Goal: Check status: Check status

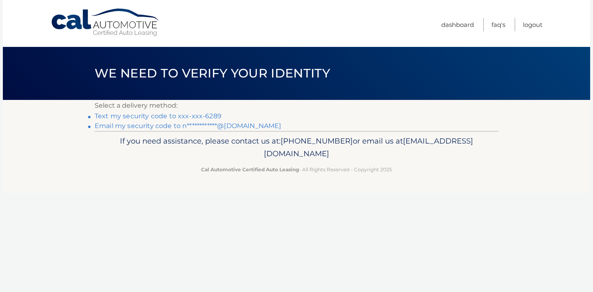
click at [201, 114] on link "Text my security code to xxx-xxx-6289" at bounding box center [158, 116] width 127 height 8
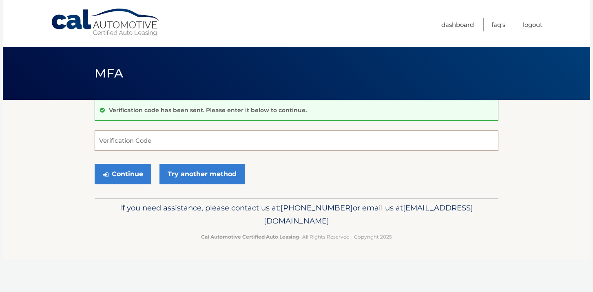
click at [204, 144] on input "Verification Code" at bounding box center [297, 141] width 404 height 20
type input "948272"
click at [142, 174] on button "Continue" at bounding box center [123, 174] width 57 height 20
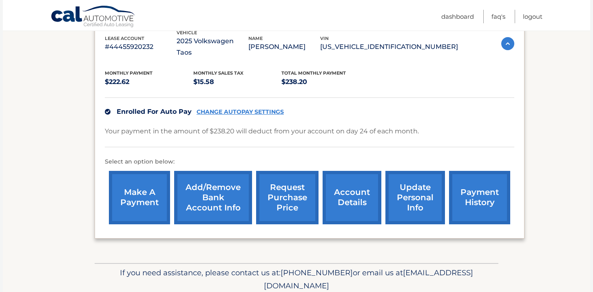
scroll to position [152, 0]
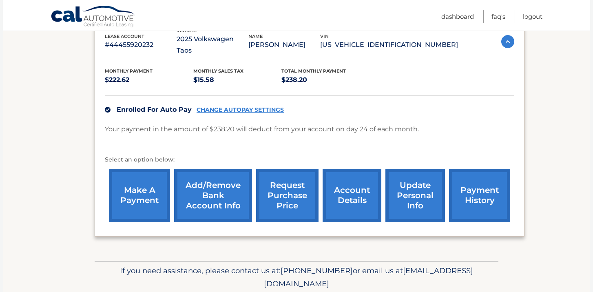
click at [477, 175] on link "payment history" at bounding box center [479, 195] width 61 height 53
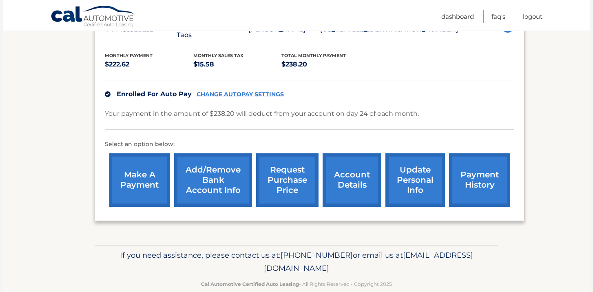
scroll to position [171, 0]
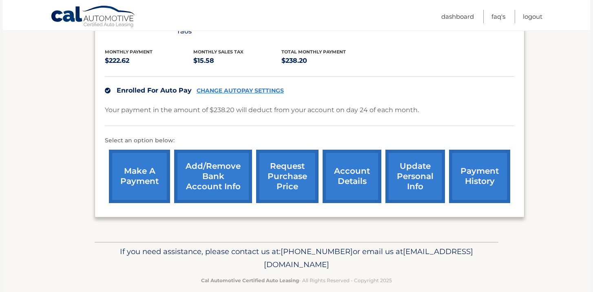
click at [343, 166] on link "account details" at bounding box center [352, 176] width 59 height 53
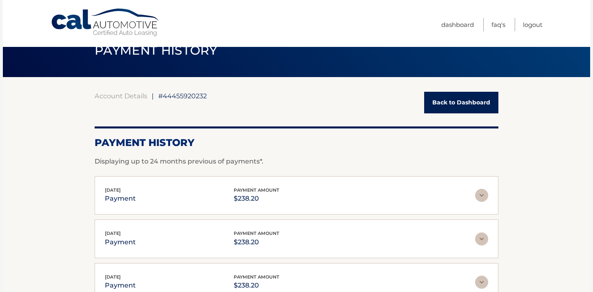
scroll to position [24, 0]
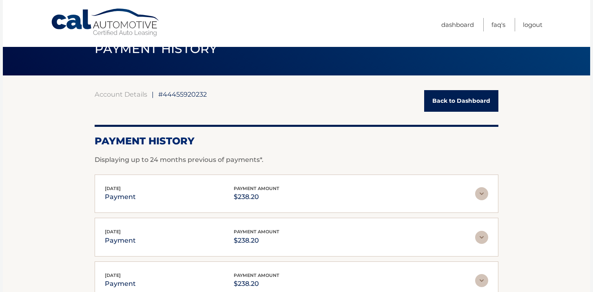
click at [479, 190] on img at bounding box center [481, 193] width 13 height 13
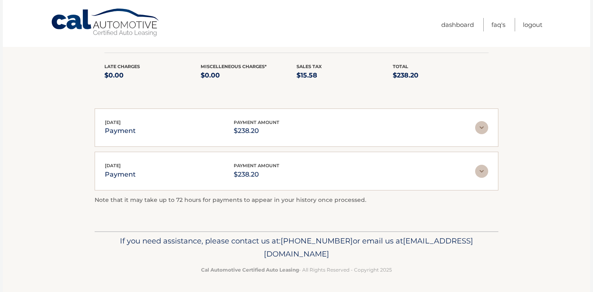
scroll to position [0, 0]
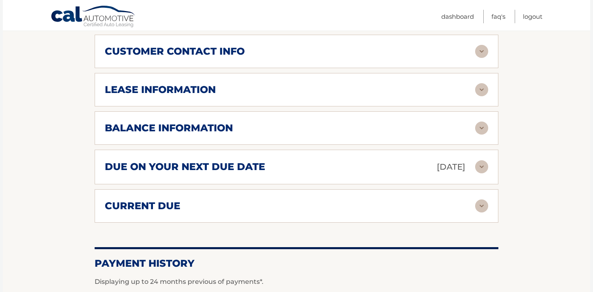
scroll to position [414, 0]
